Goal: Task Accomplishment & Management: Complete application form

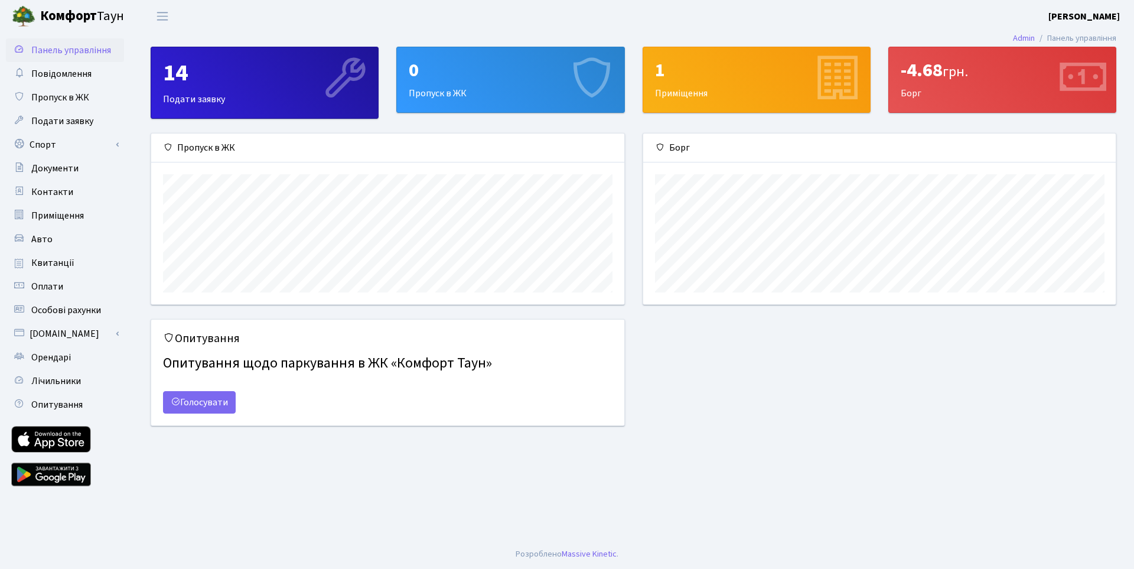
scroll to position [171, 473]
click at [65, 124] on span "Подати заявку" at bounding box center [62, 121] width 62 height 13
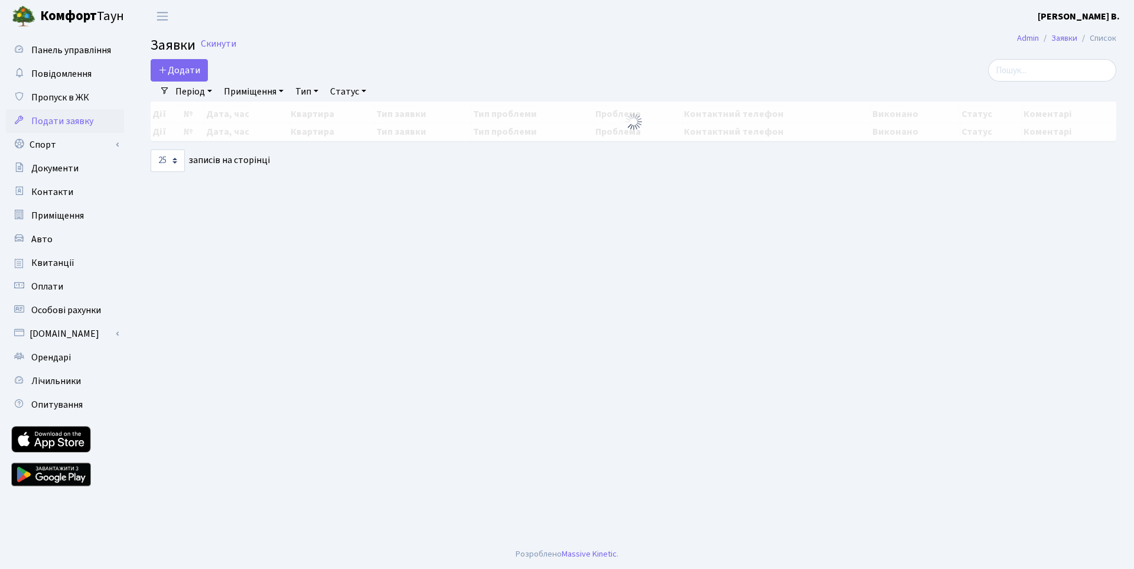
select select "25"
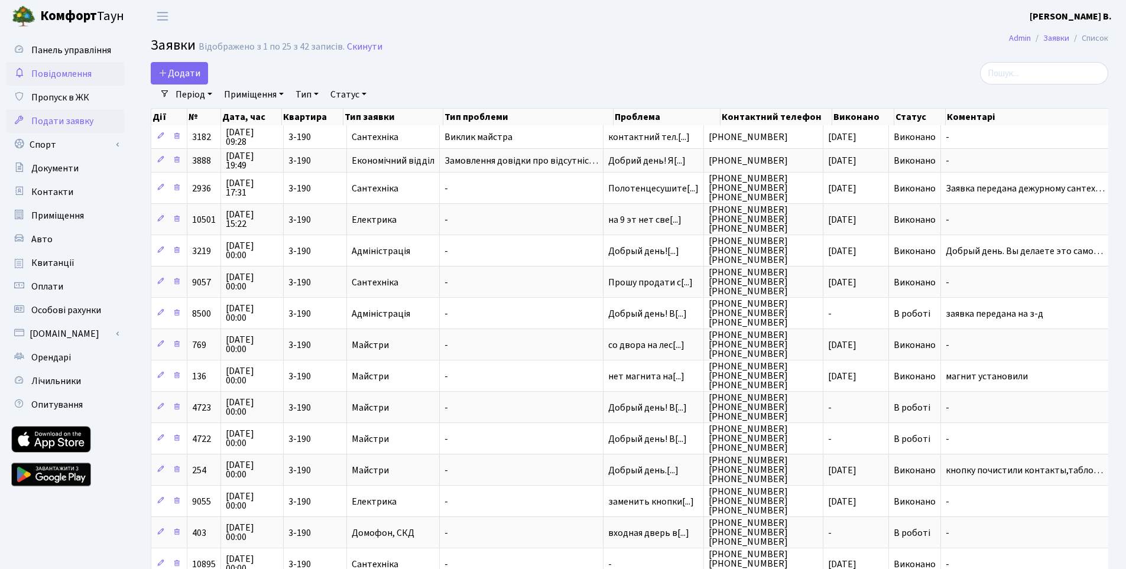
click at [68, 85] on link "Повідомлення" at bounding box center [65, 74] width 118 height 24
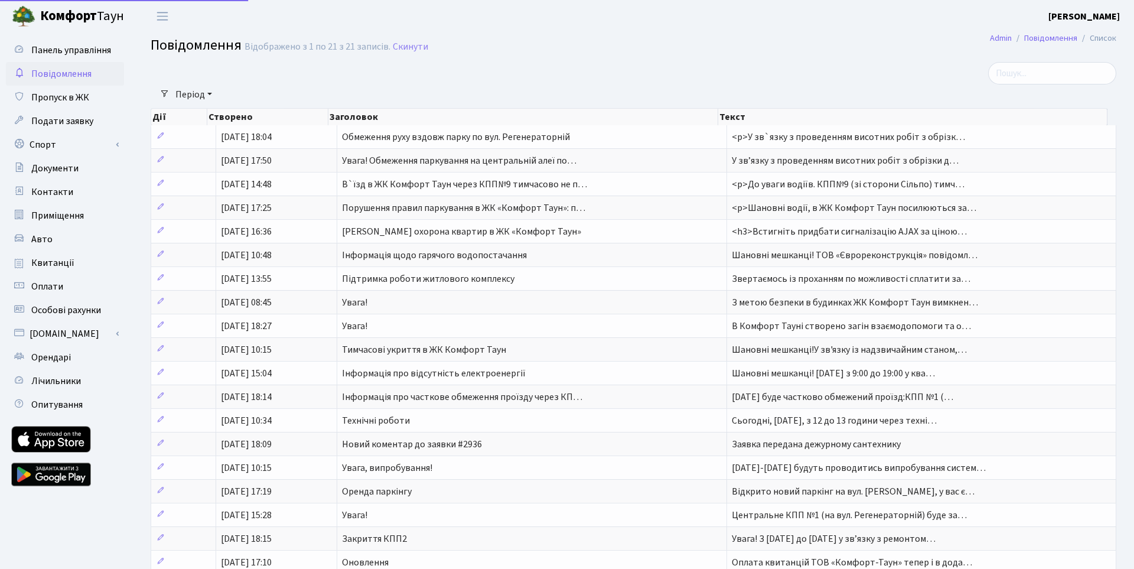
select select "25"
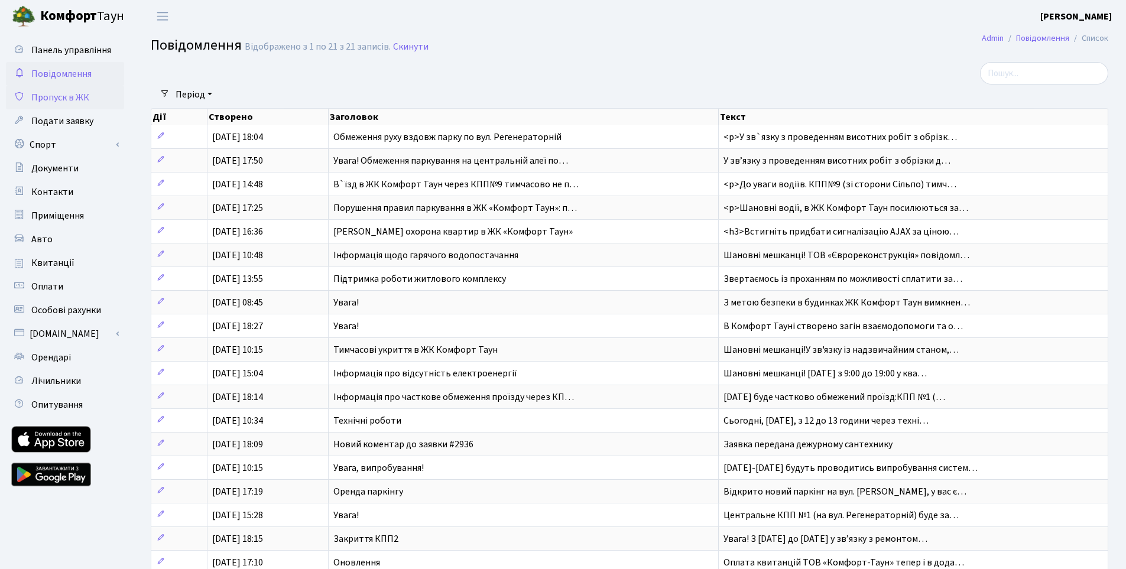
click at [73, 97] on span "Пропуск в ЖК" at bounding box center [60, 97] width 58 height 13
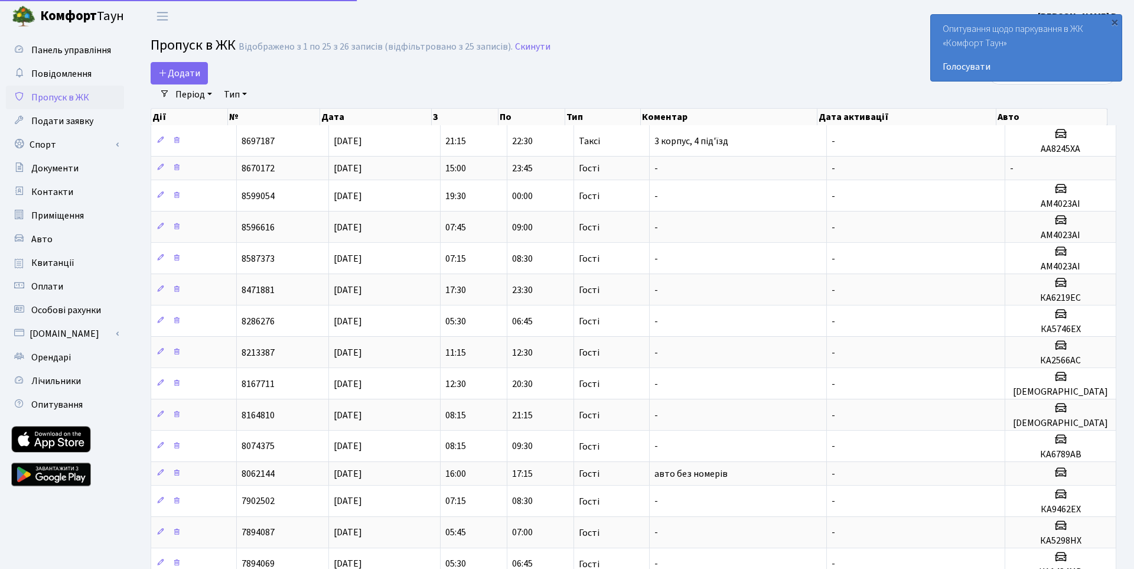
select select "25"
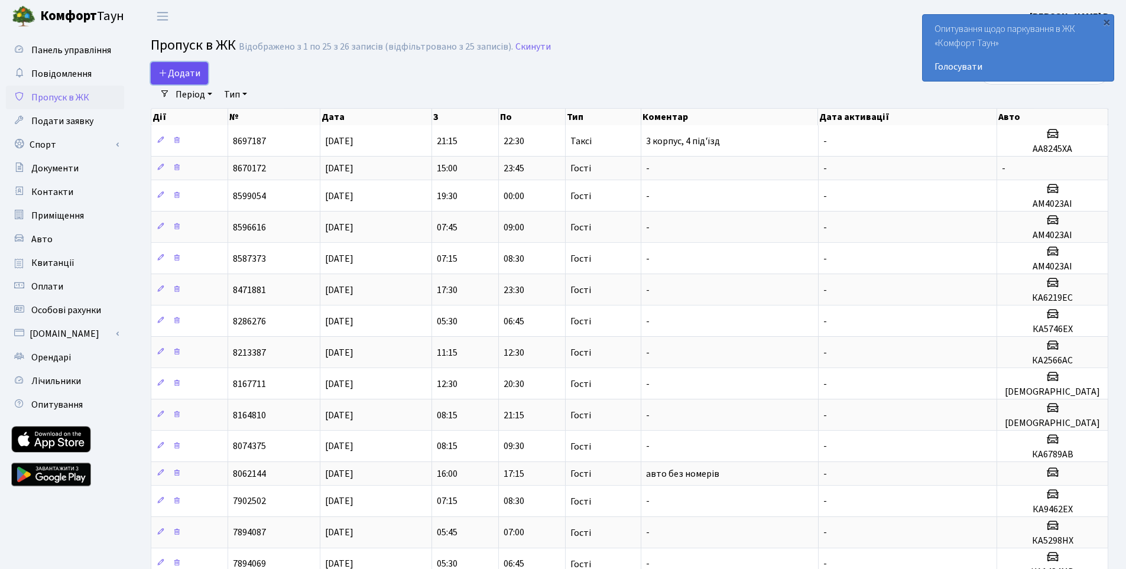
click at [185, 69] on span "Додати" at bounding box center [179, 73] width 42 height 13
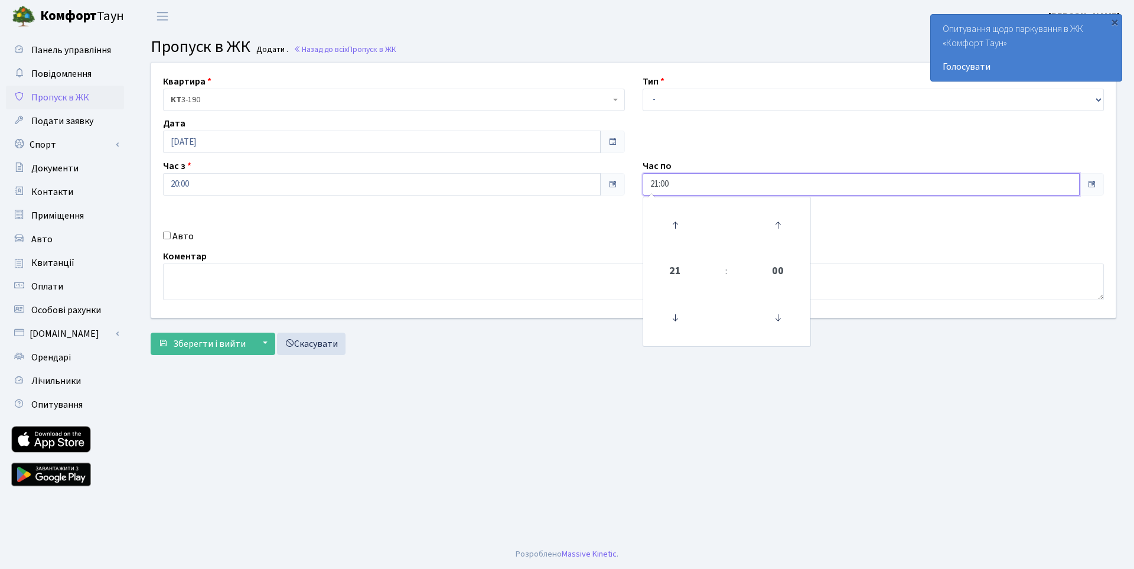
click at [709, 190] on input "21:00" at bounding box center [862, 184] width 438 height 22
click at [679, 225] on icon at bounding box center [675, 225] width 32 height 32
click at [675, 319] on icon at bounding box center [675, 318] width 32 height 32
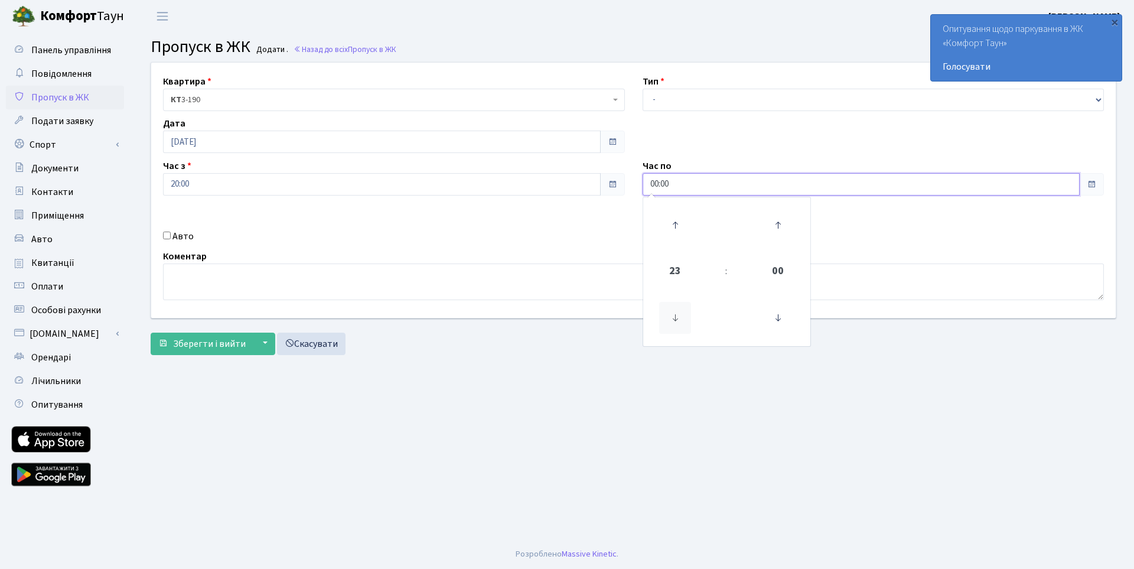
type input "23:00"
click at [948, 376] on main "Admin Пропуск в ЖК Додати Пропуск в ЖК Додати . Назад до всіх Пропуск в ЖК Квар…" at bounding box center [633, 285] width 1001 height 507
click at [710, 90] on select "- Доставка Таксі Гості Сервіс" at bounding box center [874, 100] width 462 height 22
select select "3"
click at [643, 89] on select "- Доставка Таксі Гості Сервіс" at bounding box center [874, 100] width 462 height 22
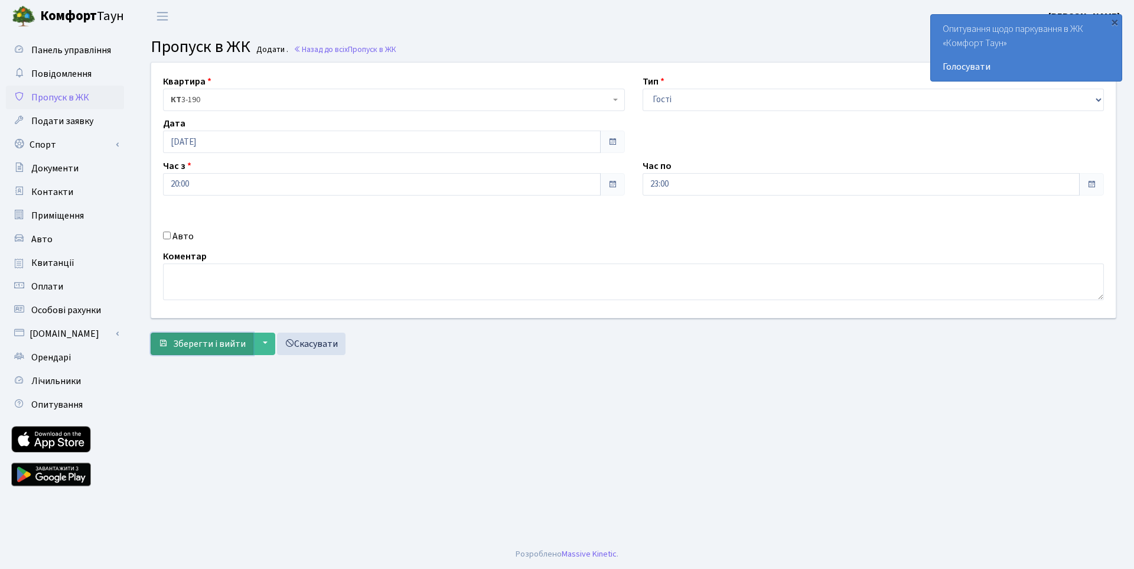
click at [217, 349] on span "Зберегти і вийти" at bounding box center [209, 343] width 73 height 13
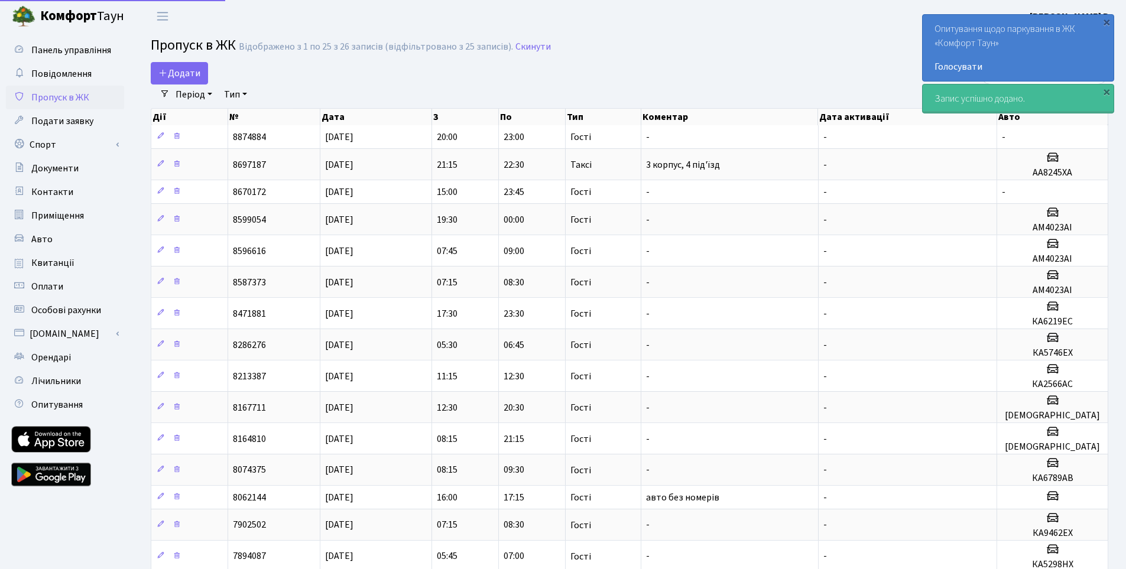
select select "25"
click at [958, 64] on link "Голосувати" at bounding box center [1017, 67] width 167 height 14
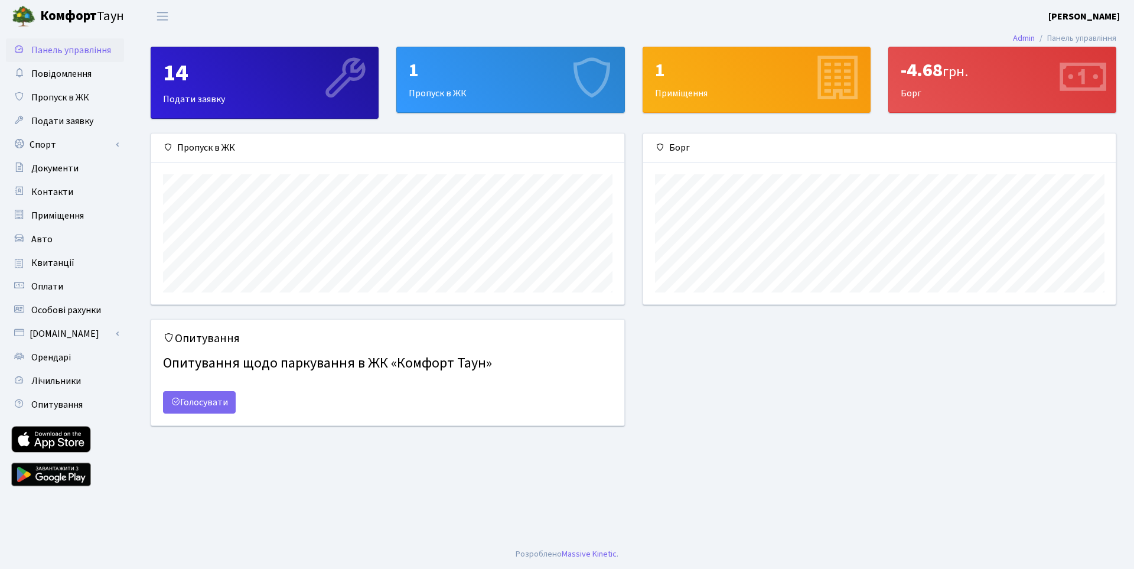
scroll to position [171, 473]
